Goal: Check status: Check status

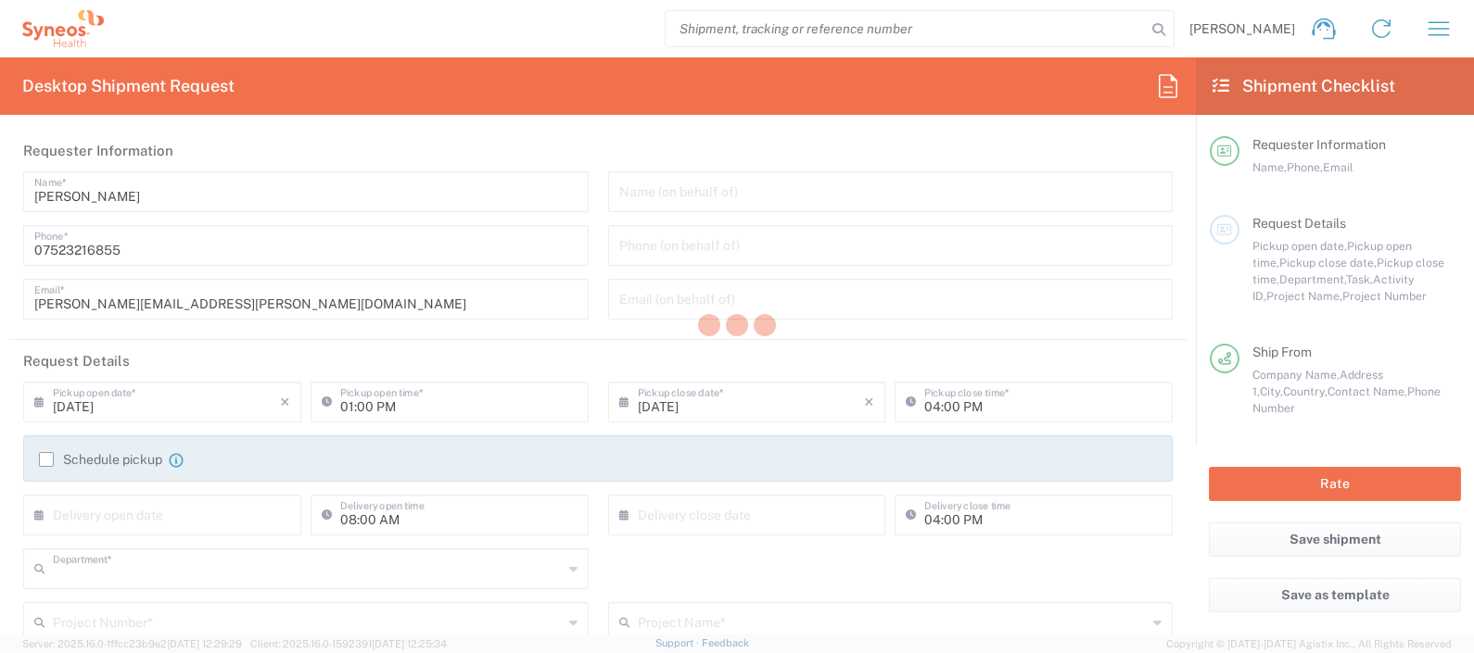
type input "8350"
type input "England"
type input "United Kingdom"
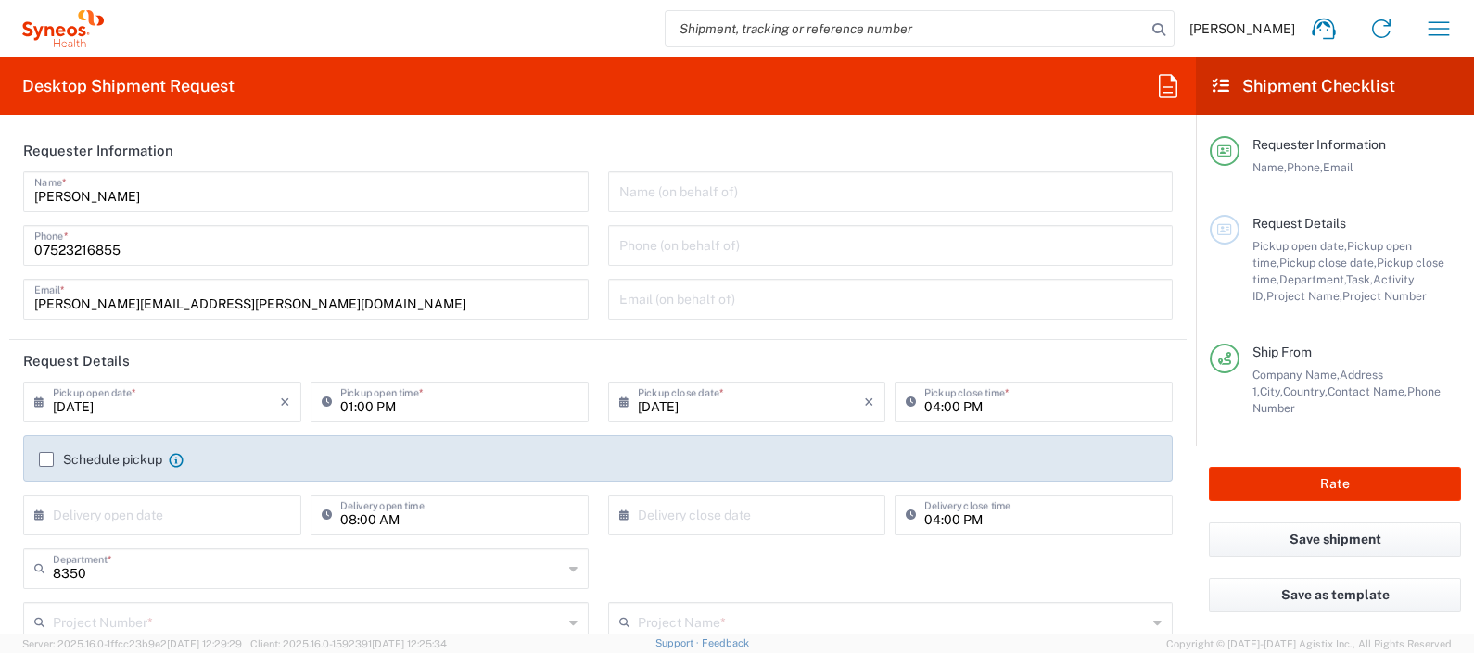
type input "Syneos Health UK Limited"
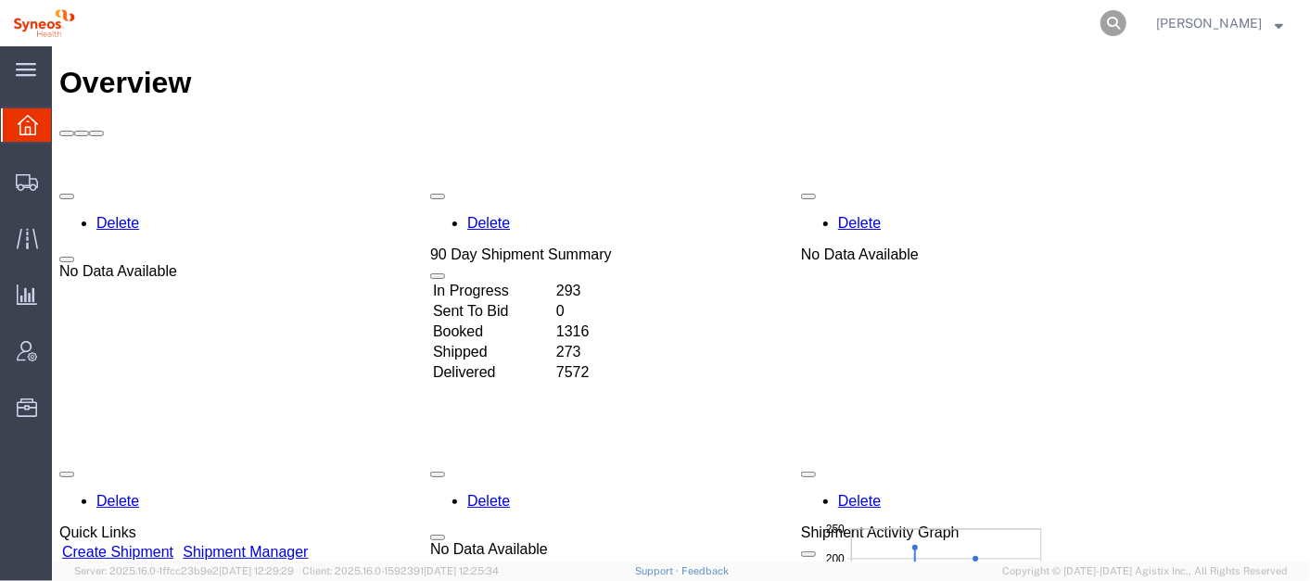
click at [1126, 16] on icon at bounding box center [1113, 23] width 26 height 26
paste input "390772258896"
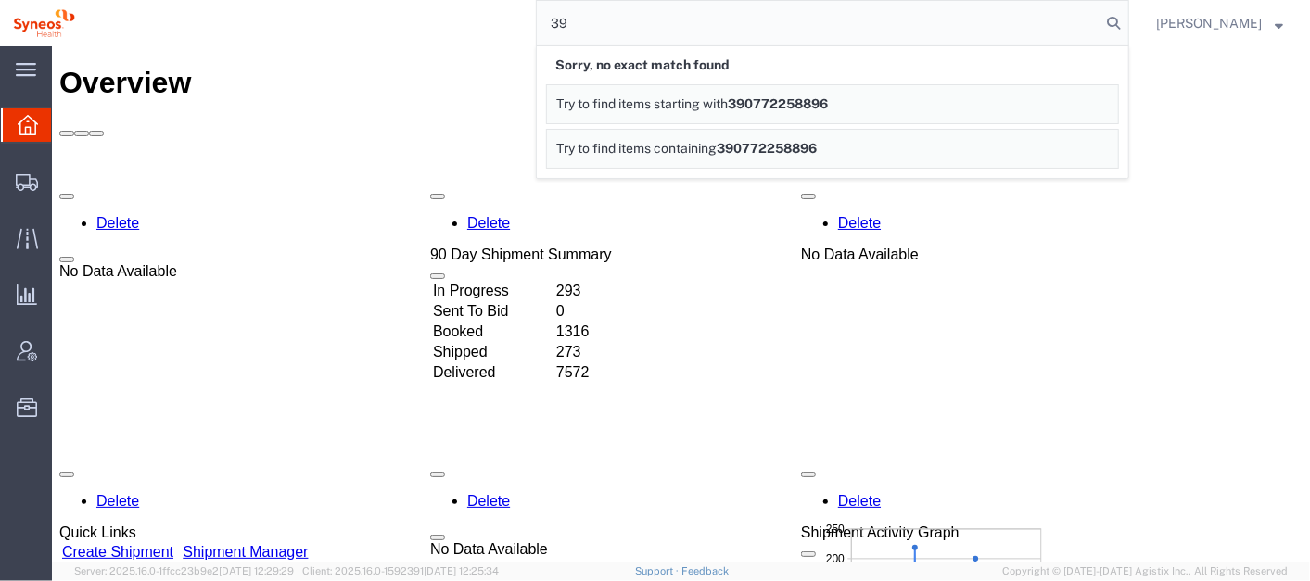
type input "3"
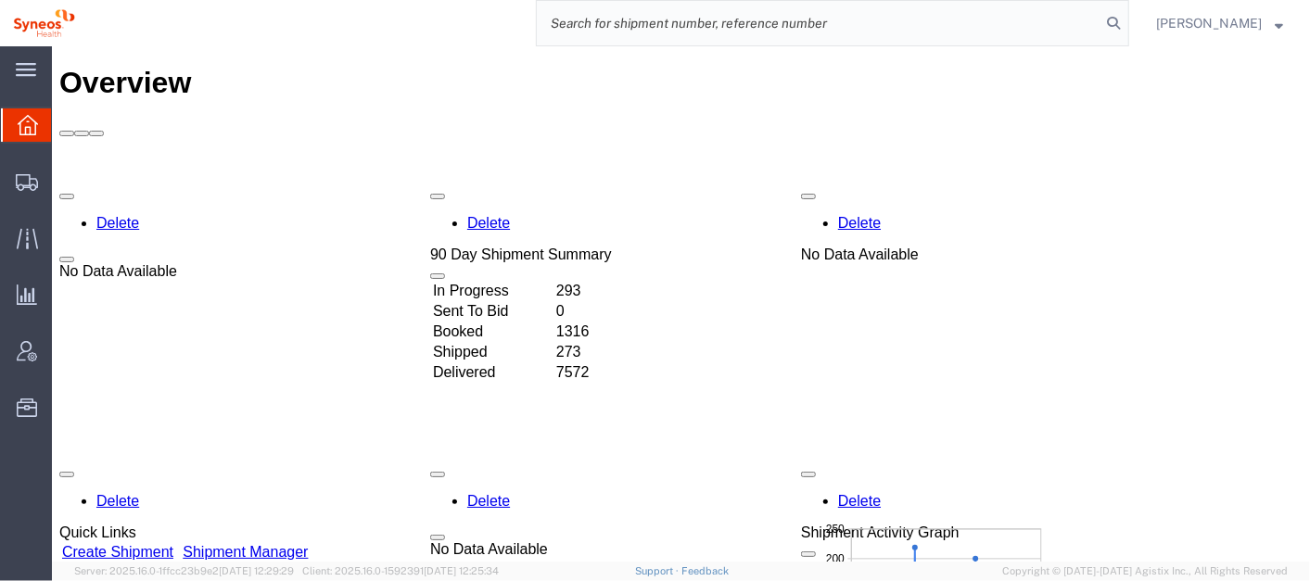
paste input "390772258896"
type input "390772258896"
